Goal: Task Accomplishment & Management: Manage account settings

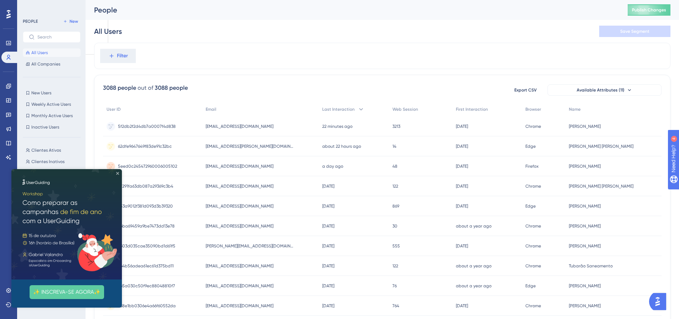
click at [117, 173] on icon "Close Preview" at bounding box center [117, 173] width 3 height 3
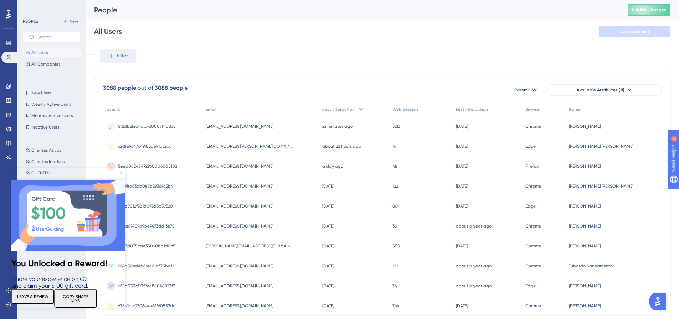
click at [121, 173] on icon "Close Preview" at bounding box center [121, 172] width 3 height 3
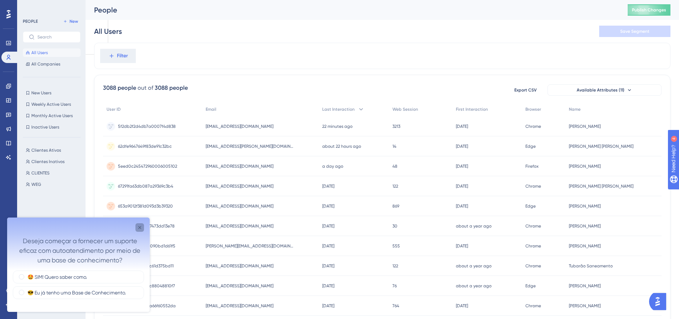
click at [137, 228] on div "Close survey" at bounding box center [139, 227] width 9 height 9
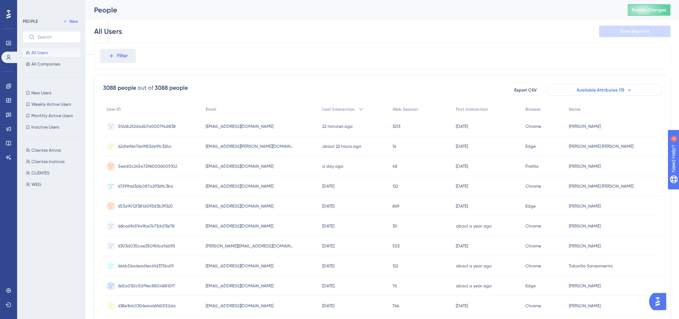
click at [582, 91] on span "Available Attributes (11)" at bounding box center [601, 90] width 48 height 6
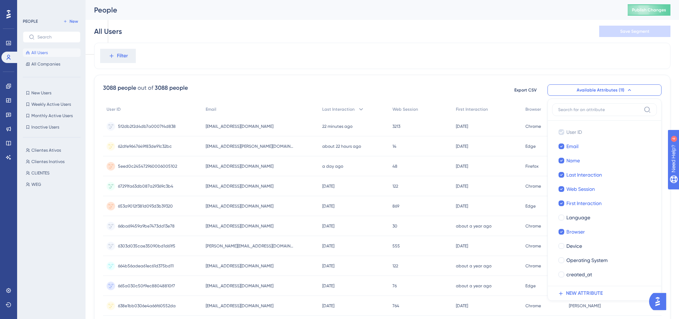
scroll to position [40, 0]
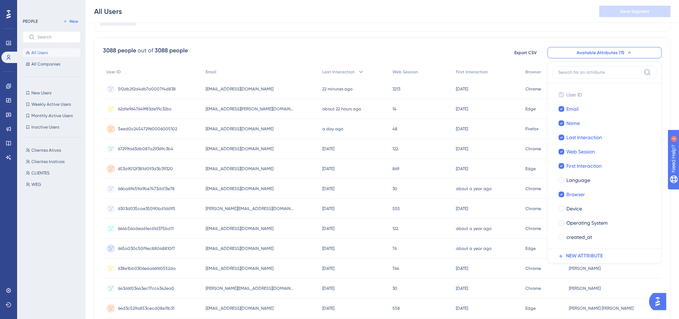
click at [572, 56] on button "Available Attributes (11)" at bounding box center [604, 52] width 114 height 11
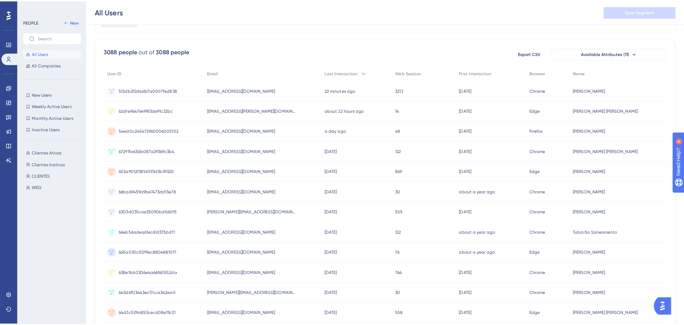
scroll to position [0, 0]
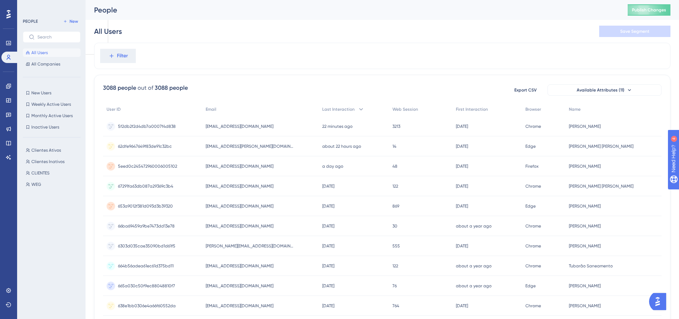
click at [321, 89] on div "3088 people out of 3088 people Export CSV Available Attributes (11)" at bounding box center [382, 90] width 559 height 13
click at [399, 108] on span "Web Session" at bounding box center [405, 110] width 26 height 6
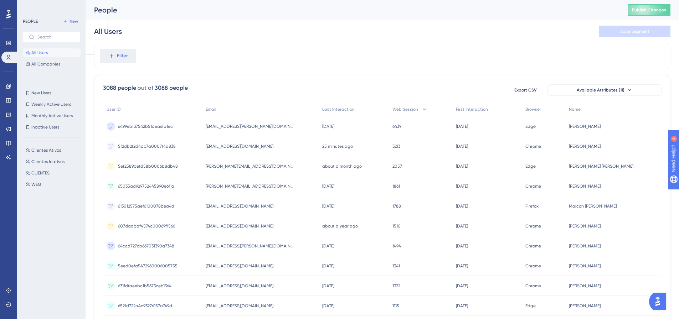
click at [10, 16] on icon at bounding box center [8, 14] width 4 height 9
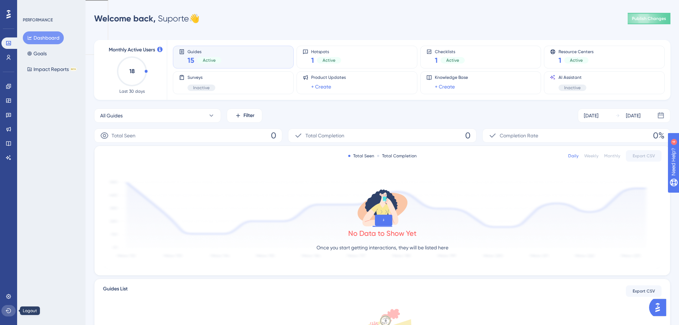
click at [8, 307] on button at bounding box center [8, 310] width 14 height 11
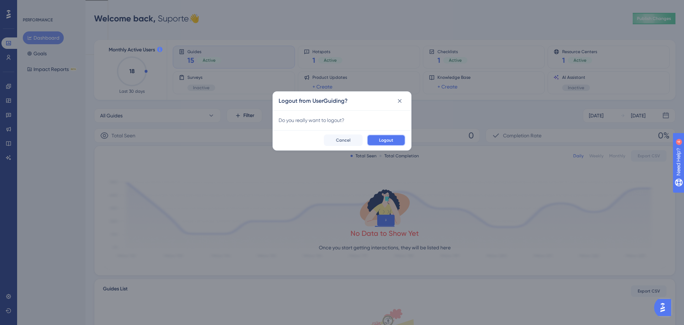
click at [385, 140] on span "Logout" at bounding box center [386, 140] width 14 height 6
